Goal: Book appointment/travel/reservation

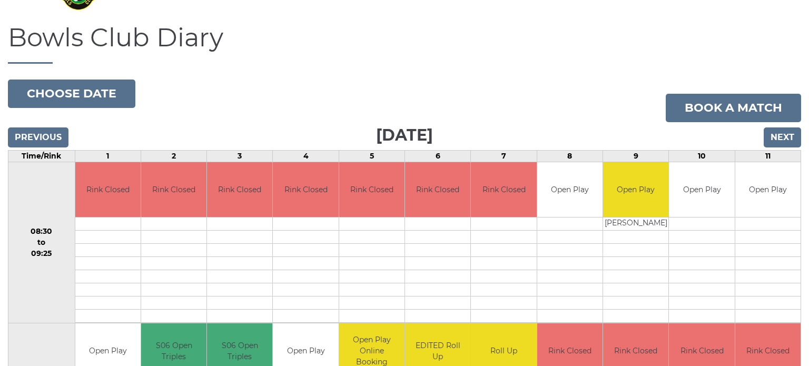
scroll to position [64, 0]
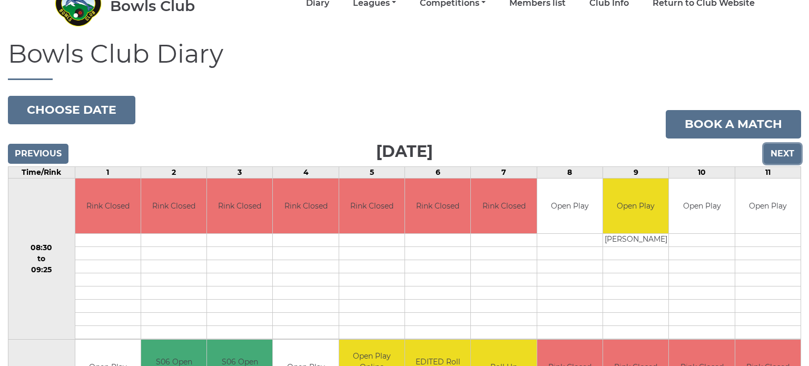
click at [775, 154] on input "Next" at bounding box center [782, 154] width 37 height 20
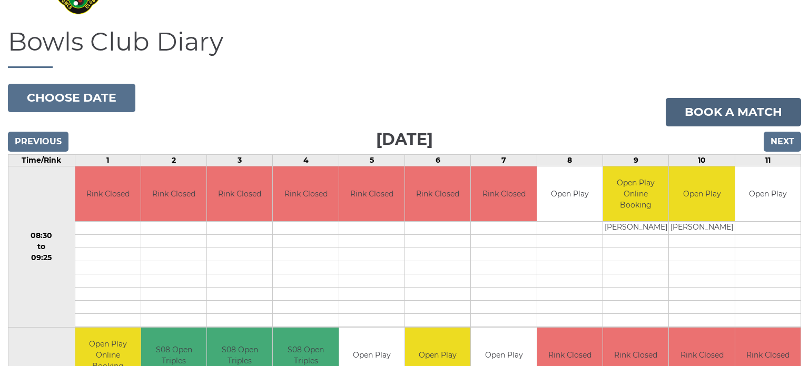
scroll to position [55, 0]
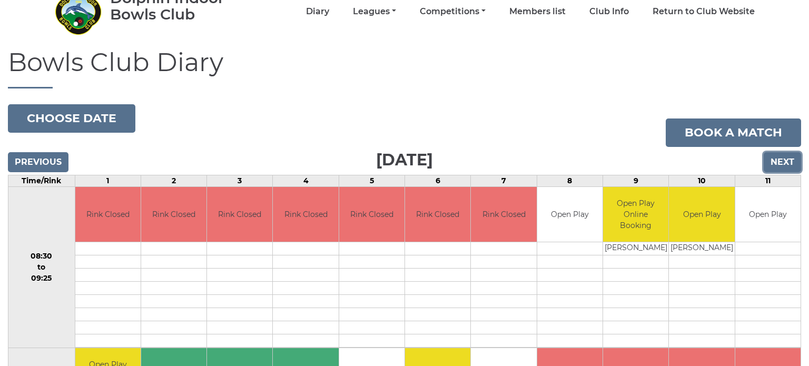
click at [778, 159] on input "Next" at bounding box center [782, 162] width 37 height 20
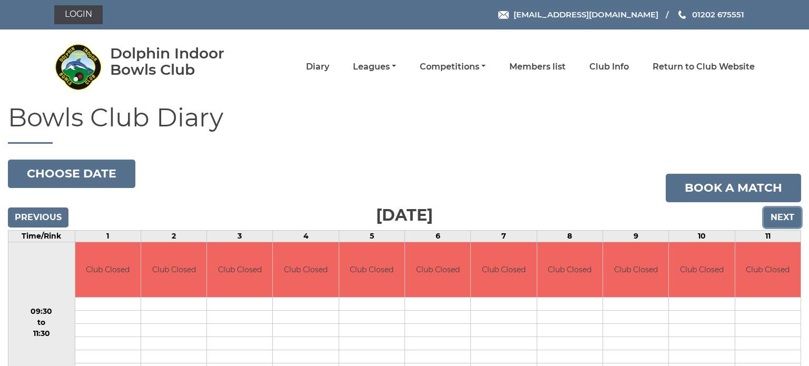
click at [780, 214] on input "Next" at bounding box center [782, 218] width 37 height 20
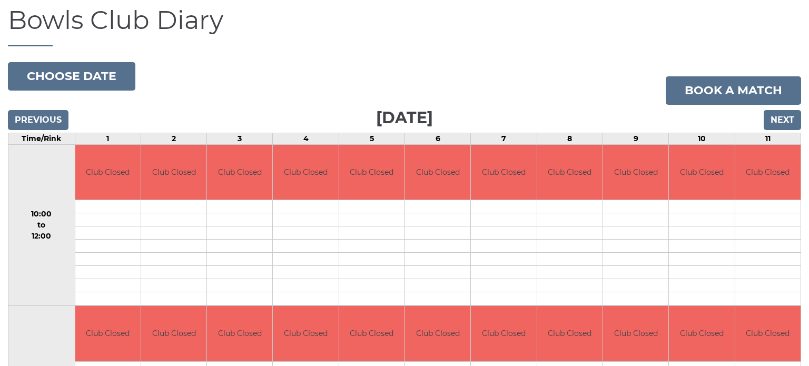
scroll to position [138, 0]
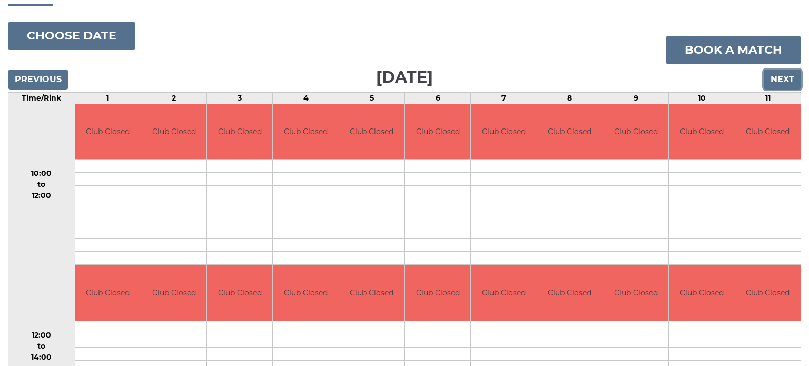
click at [781, 82] on input "Next" at bounding box center [782, 80] width 37 height 20
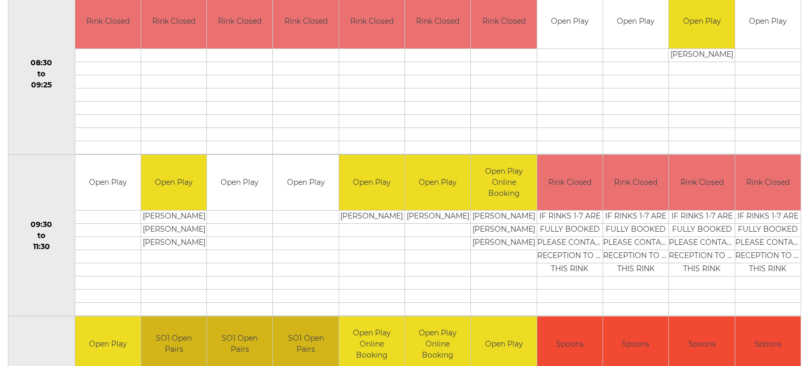
scroll to position [126, 0]
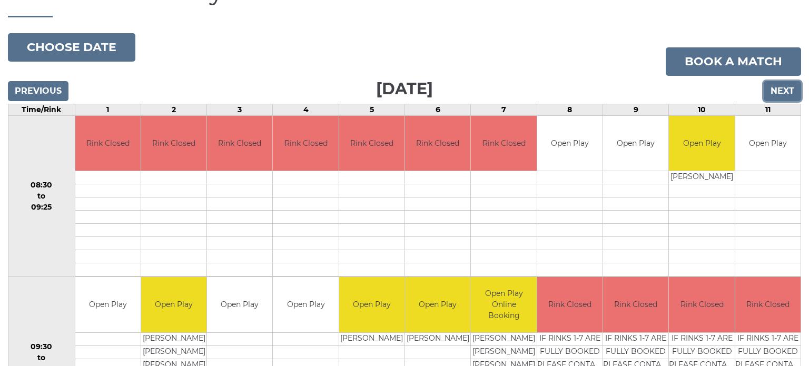
click at [779, 87] on input "Next" at bounding box center [782, 91] width 37 height 20
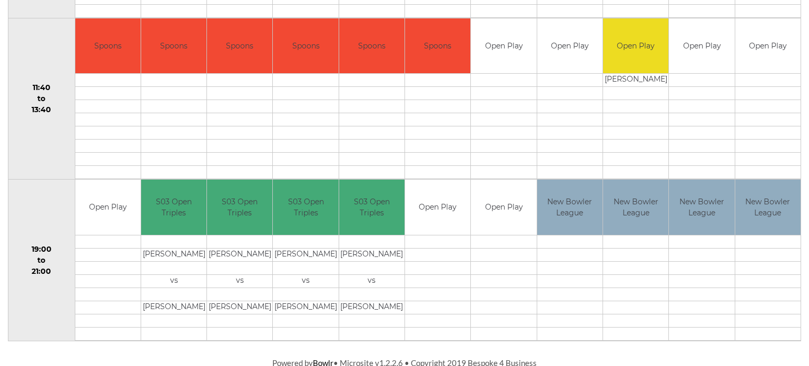
scroll to position [548, 0]
